Goal: Check status: Check status

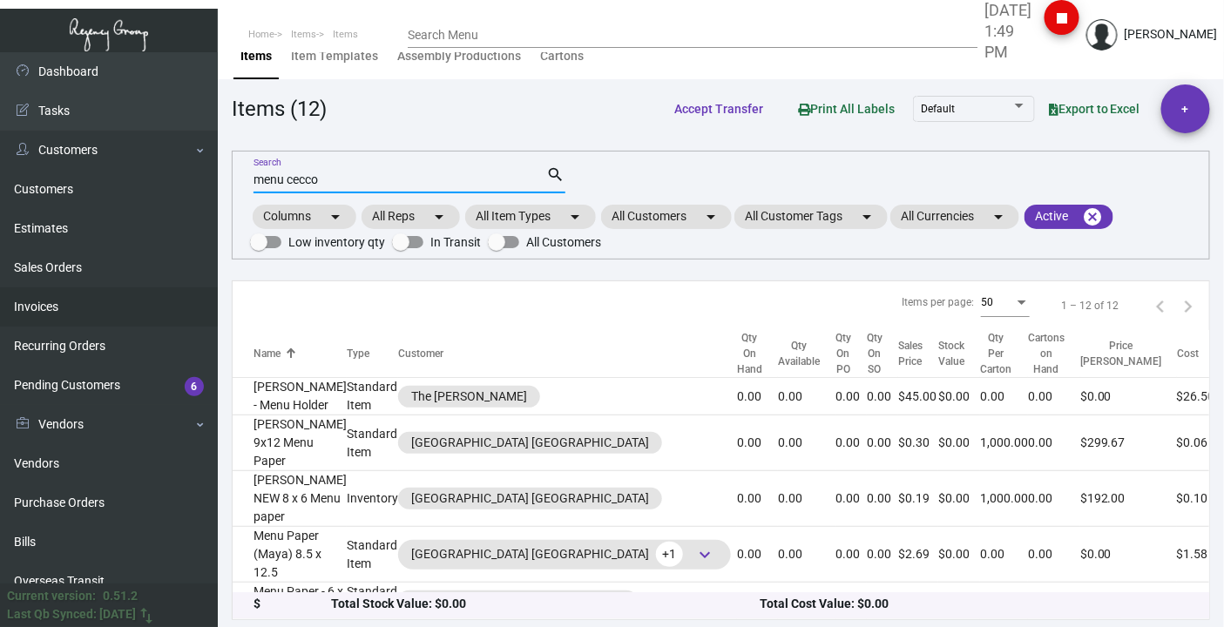
click at [30, 308] on link "Invoices" at bounding box center [109, 307] width 218 height 39
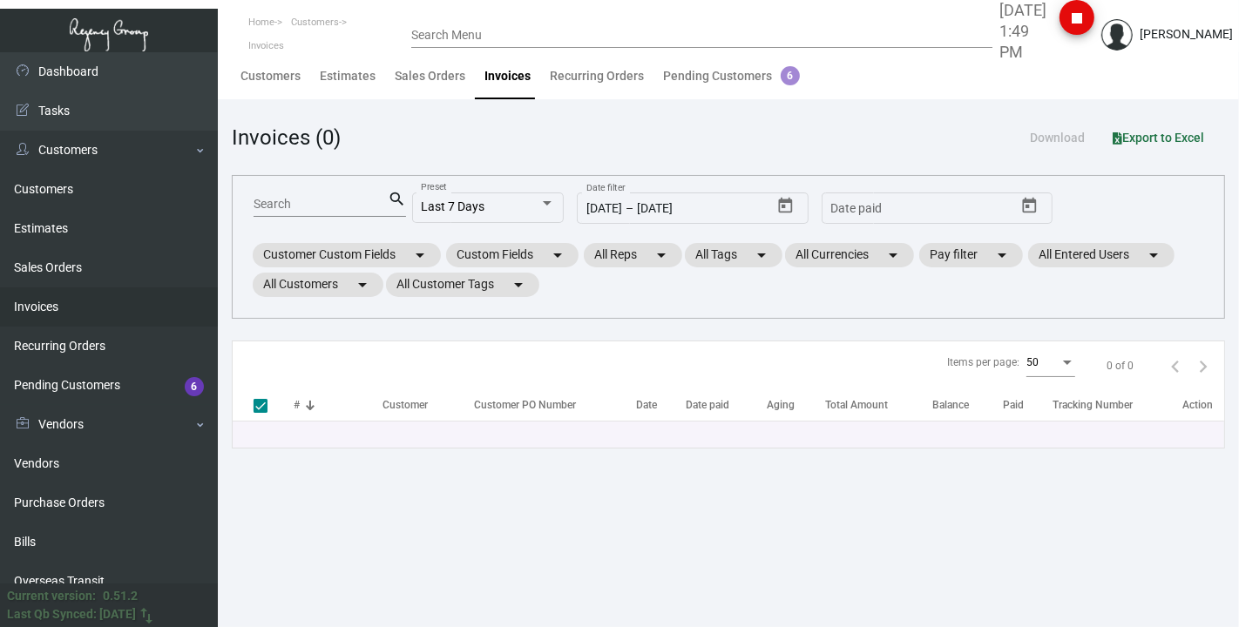
click at [275, 200] on input "Search" at bounding box center [321, 205] width 134 height 14
type input "98967"
checkbox input "false"
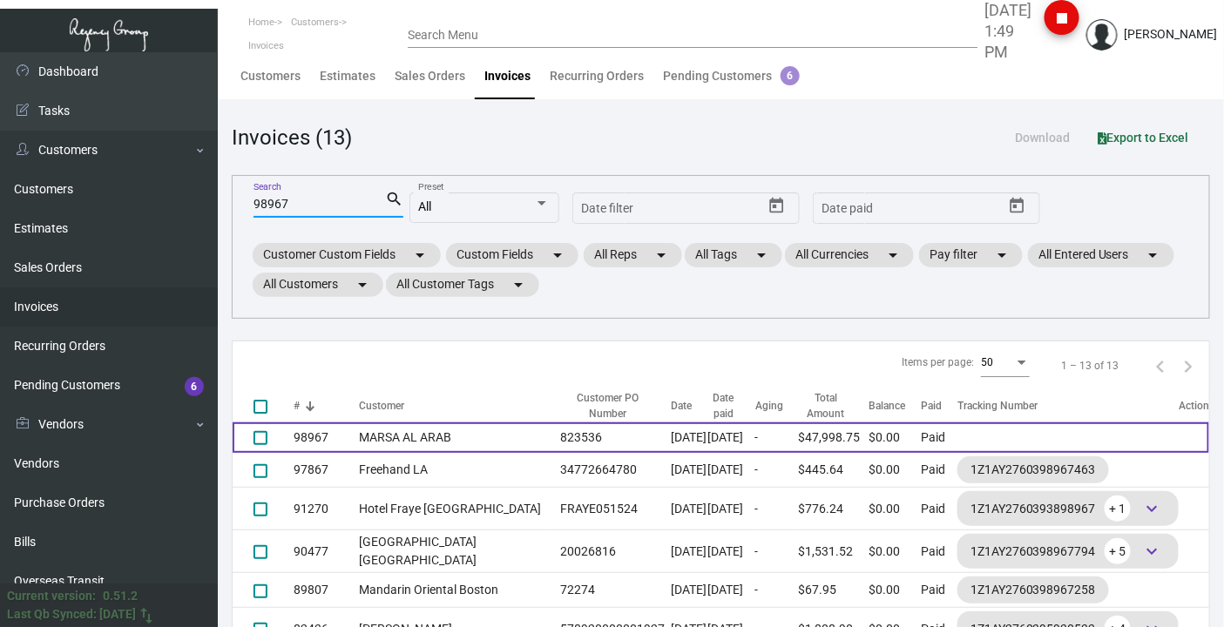
click at [372, 443] on td "MARSA AL ARAB" at bounding box center [455, 438] width 193 height 30
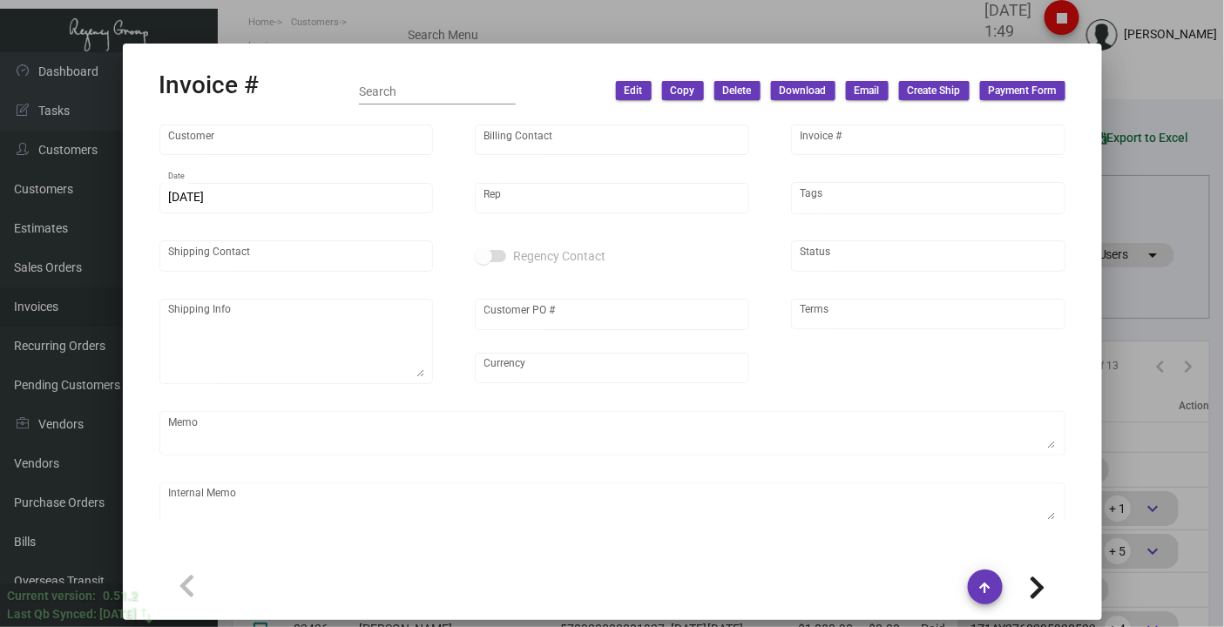
type input "MARSA AL ARAB"
type input "[PERSON_NAME]"
type input "98967"
type input "[DATE]"
type input "[PERSON_NAME]"
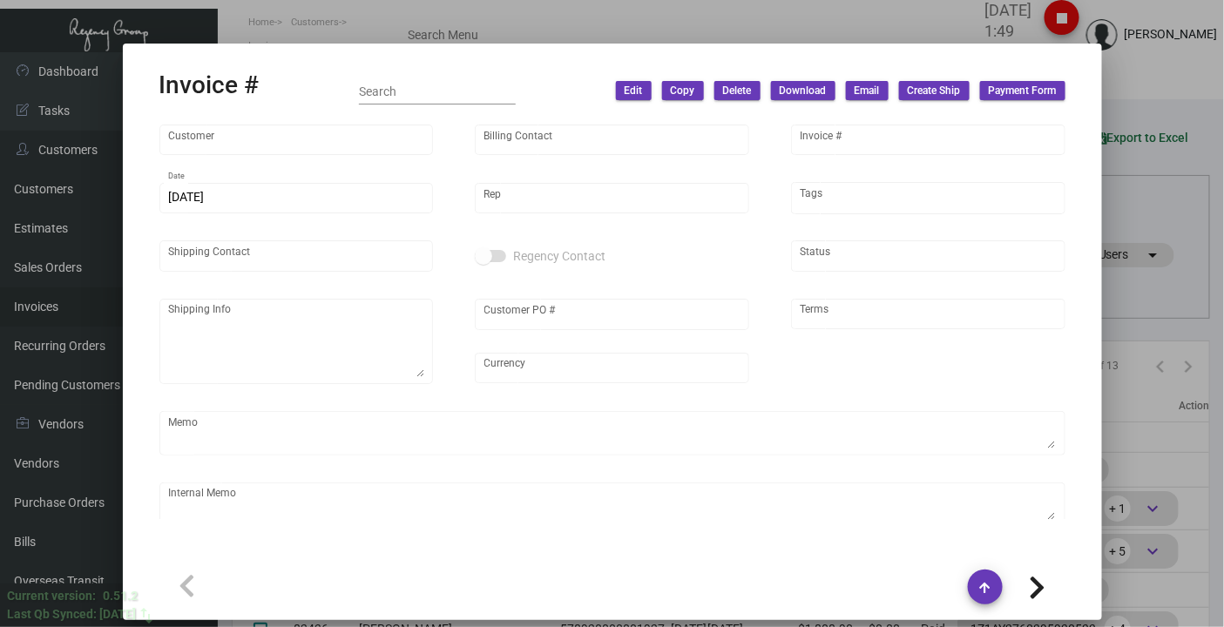
type input "[PERSON_NAME]"
type input "823536"
type input "United States Dollar $"
type input "Net 30"
type textarea "PO# 3035 Key Card Cost - 10K - $13,000 Key Fob Cost - 2K - $4,800 Key Wristband…"
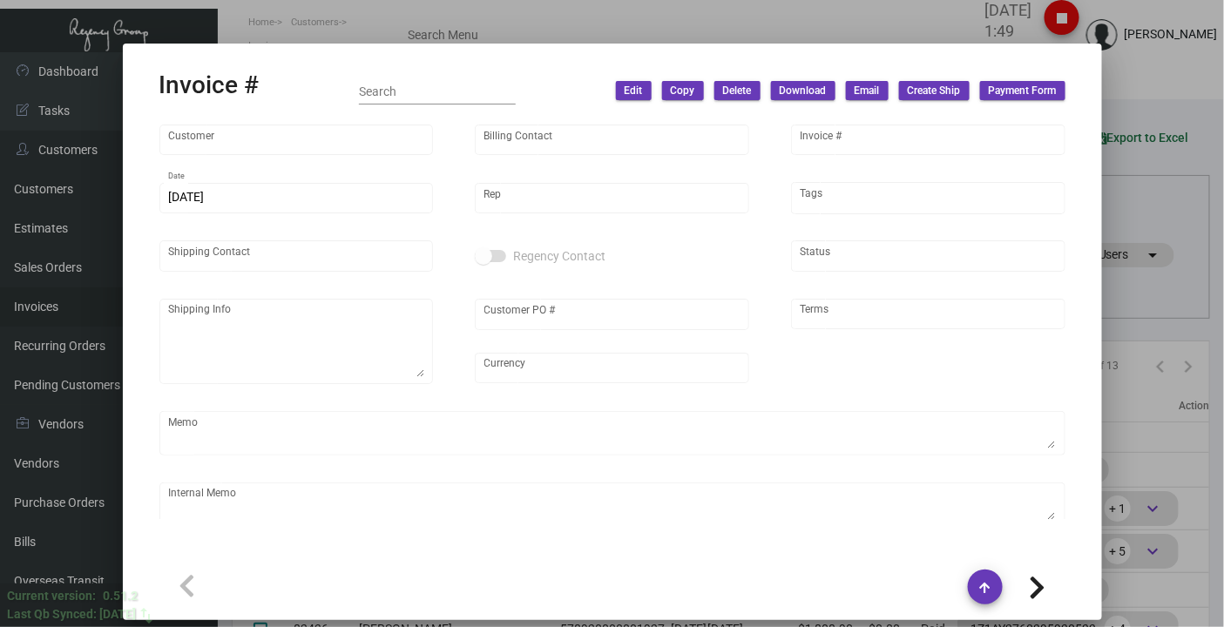
type input "$ 0.00"
type input "[DATE]"
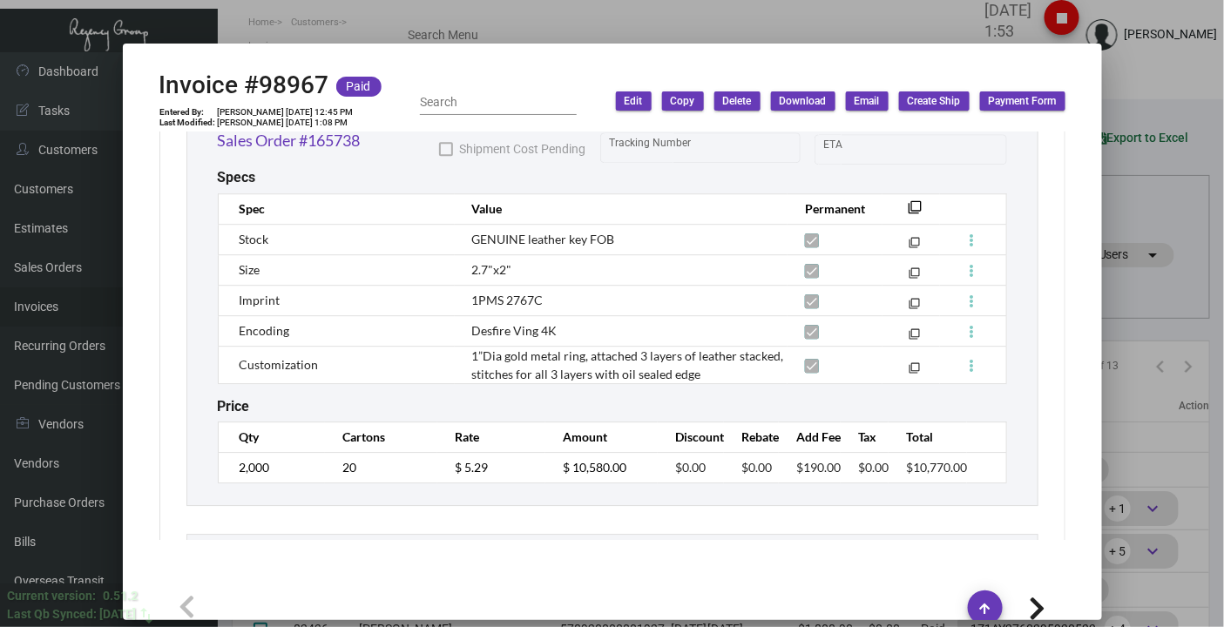
scroll to position [1737, 0]
